Goal: Task Accomplishment & Management: Use online tool/utility

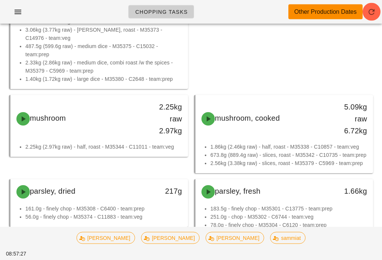
scroll to position [885, 0]
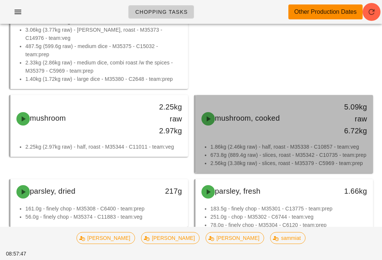
click at [248, 151] on li "673.8g (889.4g raw) - slices, roast - M35342 - C10735 - team:prep" at bounding box center [288, 155] width 157 height 8
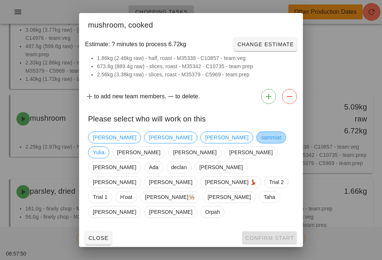
click at [261, 143] on span "sammiat" at bounding box center [271, 137] width 20 height 11
click at [276, 235] on span "Confirm Start" at bounding box center [269, 238] width 49 height 6
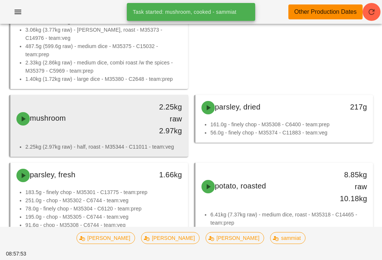
click at [92, 115] on div "mushroom" at bounding box center [77, 119] width 131 height 22
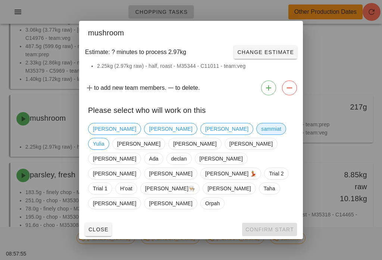
click at [261, 135] on span "sammiat" at bounding box center [271, 128] width 20 height 11
click at [276, 227] on span "Confirm Start" at bounding box center [269, 230] width 49 height 6
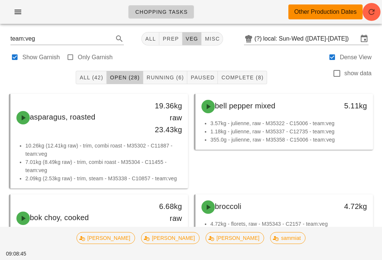
click at [129, 72] on button "Open (28)" at bounding box center [125, 77] width 37 height 13
click at [167, 35] on button "prep" at bounding box center [170, 38] width 23 height 13
type input "team:prep"
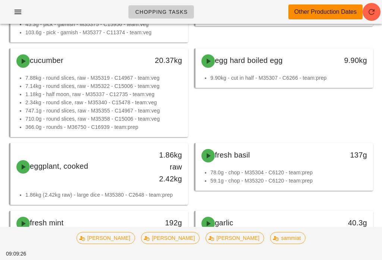
scroll to position [375, 0]
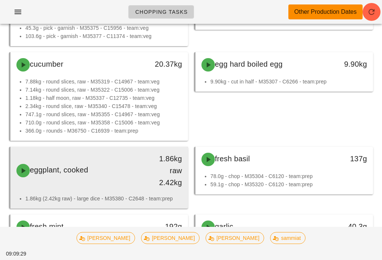
click at [112, 173] on div "eggplant, cooked" at bounding box center [77, 171] width 131 height 22
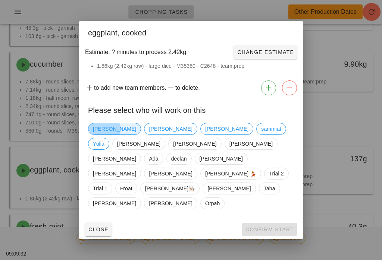
click at [102, 135] on span "[PERSON_NAME]" at bounding box center [114, 128] width 43 height 11
click at [271, 223] on button "Confirm Start" at bounding box center [269, 229] width 55 height 13
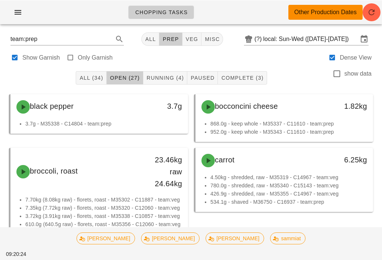
click at [167, 75] on span "Running (4)" at bounding box center [165, 78] width 38 height 6
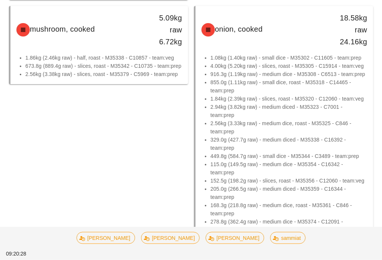
scroll to position [328, 0]
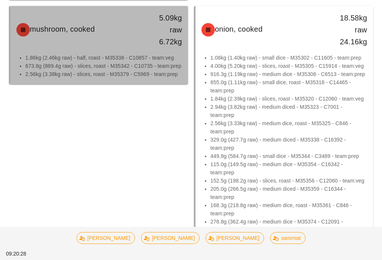
click at [139, 62] on li "673.8g (889.4g raw) - slices, roast - M35342 - C10735 - team:prep" at bounding box center [103, 66] width 157 height 8
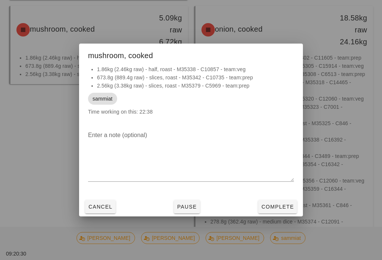
click at [279, 210] on span "Complete" at bounding box center [277, 207] width 33 height 6
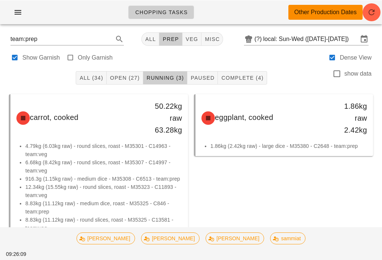
click at [163, 75] on span "Running (3)" at bounding box center [165, 78] width 38 height 6
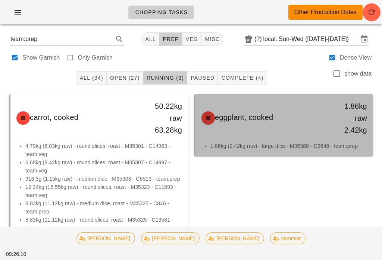
click at [266, 136] on div "eggplant, cooked 1.86kg raw 2.42kg" at bounding box center [284, 117] width 174 height 45
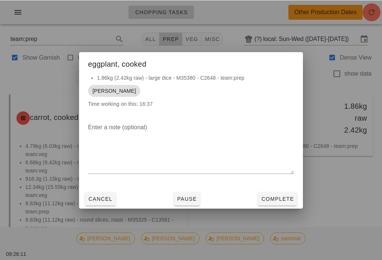
click at [273, 196] on span "Complete" at bounding box center [277, 199] width 33 height 6
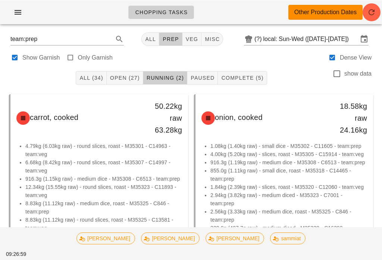
click at [125, 73] on button "Open (27)" at bounding box center [125, 77] width 37 height 13
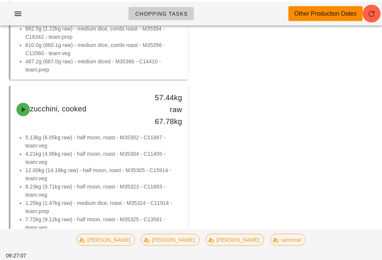
scroll to position [1421, 0]
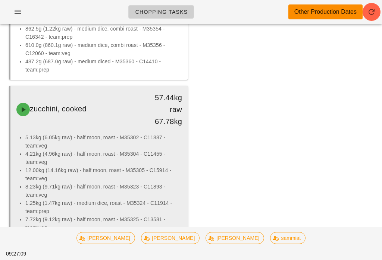
click at [139, 180] on li "12.00kg (14.16kg raw) - half moon, roast - M35305 - C15914 - team:veg" at bounding box center [103, 174] width 157 height 16
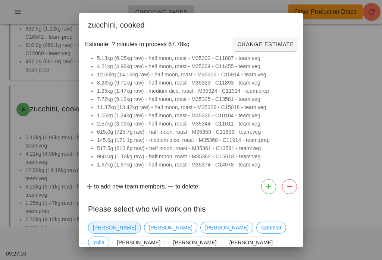
click at [105, 229] on span "[PERSON_NAME]" at bounding box center [114, 227] width 43 height 11
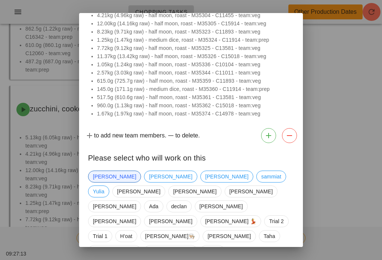
scroll to position [51, 0]
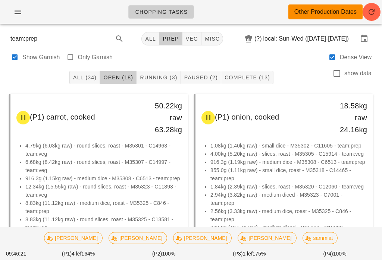
click at [162, 73] on button "Running (3)" at bounding box center [158, 77] width 44 height 13
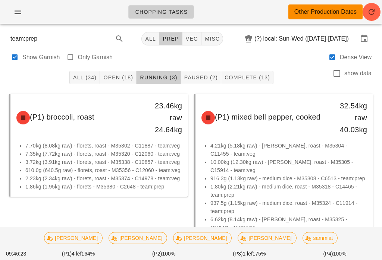
click at [113, 77] on span "Open (18)" at bounding box center [118, 78] width 30 height 6
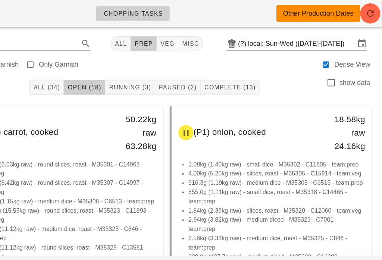
click at [136, 73] on button "Running (3)" at bounding box center [158, 77] width 44 height 13
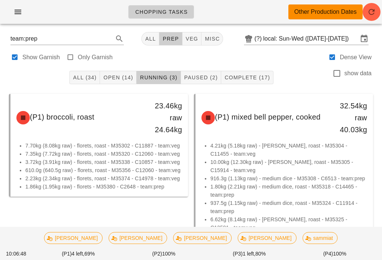
click at [117, 73] on button "Open (14)" at bounding box center [118, 77] width 37 height 13
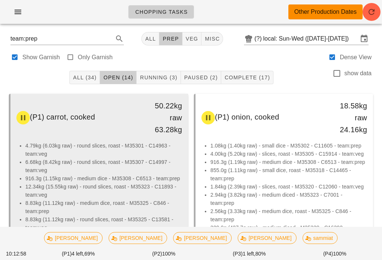
click at [147, 134] on div "50.22kg raw 63.28kg" at bounding box center [164, 118] width 35 height 36
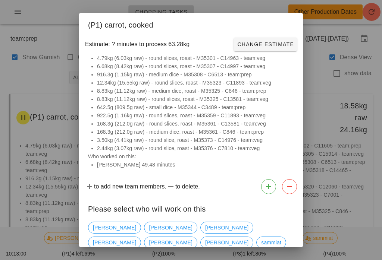
click at [145, 142] on li "3.50kg (4.41kg raw) - round slice, roast - M35373 - C14976 - team:veg" at bounding box center [195, 140] width 197 height 8
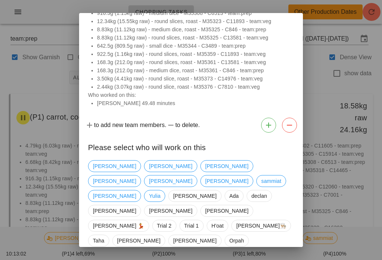
scroll to position [61, 0]
click at [264, 174] on div "[PERSON_NAME] [PERSON_NAME] [PERSON_NAME] sammiat [PERSON_NAME] [PERSON_NAME] […" at bounding box center [191, 204] width 206 height 92
click at [141, 205] on span "[PERSON_NAME]" at bounding box center [114, 211] width 53 height 12
